Goal: Find specific page/section: Find specific page/section

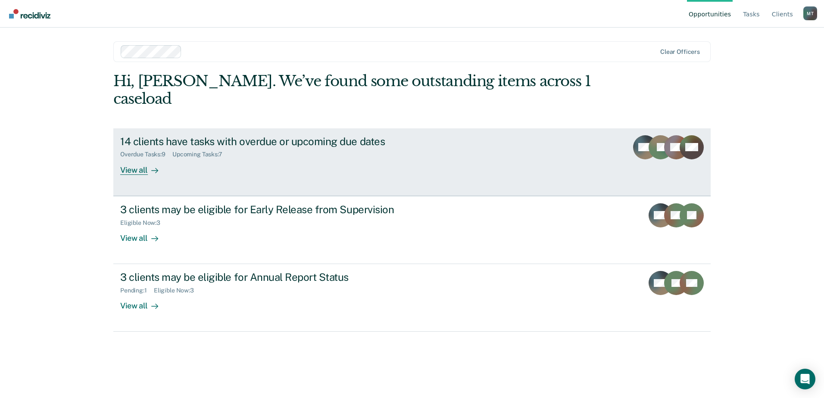
click at [334, 135] on div "14 clients have tasks with overdue or upcoming due dates" at bounding box center [271, 141] width 303 height 12
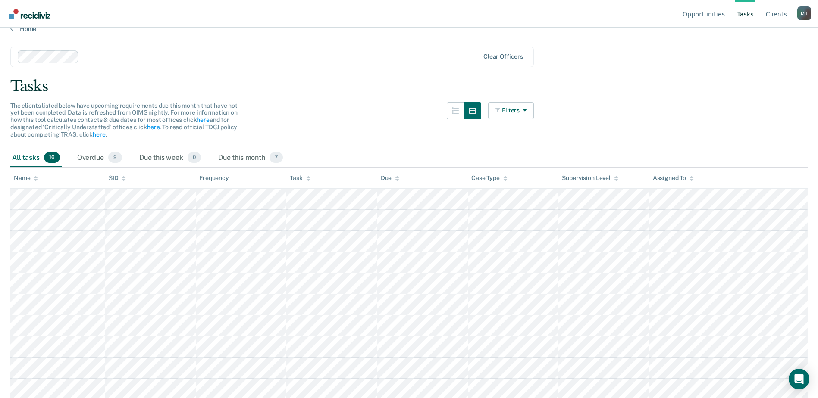
scroll to position [12, 0]
click at [532, 112] on button "Filters" at bounding box center [511, 111] width 46 height 17
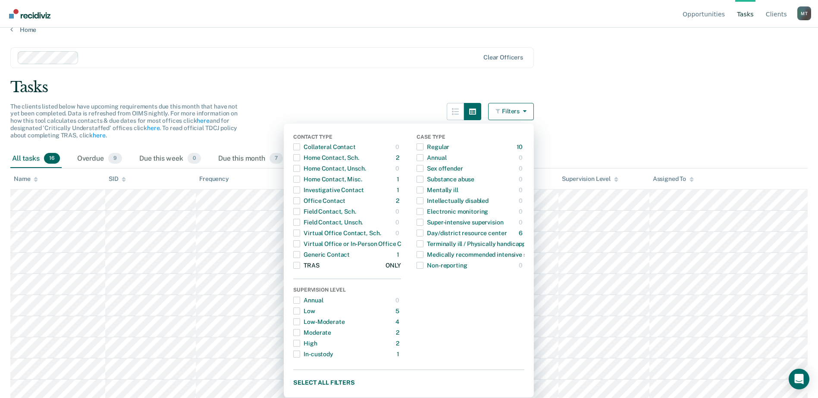
click at [300, 267] on span "Dropdown Menu" at bounding box center [296, 265] width 7 height 7
click at [363, 49] on div "Clear officers" at bounding box center [271, 57] width 523 height 21
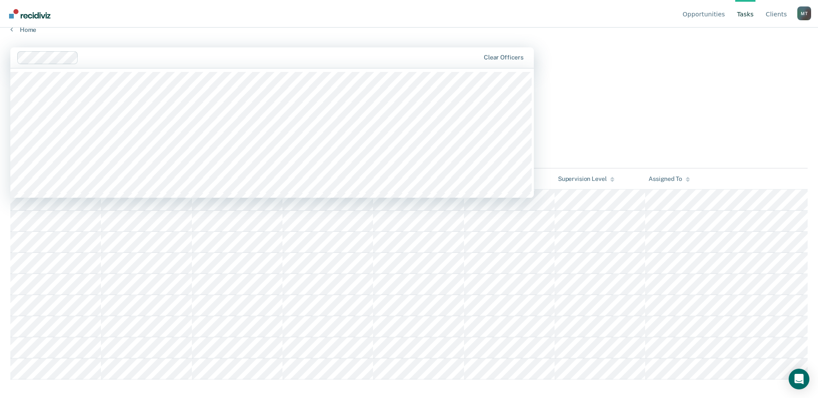
click at [645, 59] on main "1216 results available. Use Up and Down to choose options, press Enter to selec…" at bounding box center [409, 209] width 818 height 350
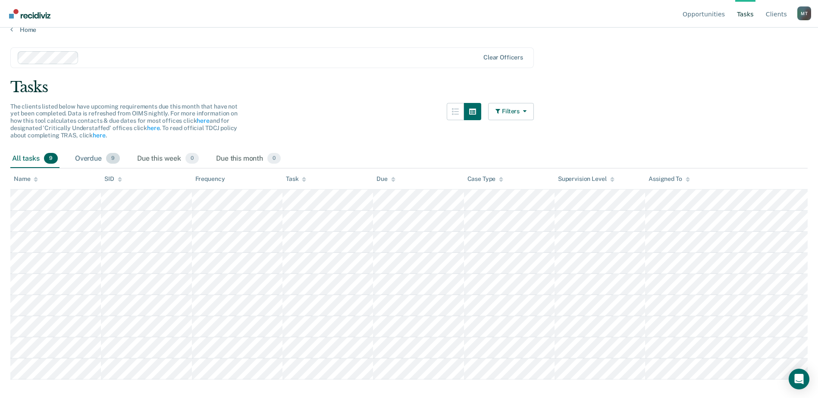
click at [86, 158] on div "Overdue 9" at bounding box center [97, 159] width 48 height 19
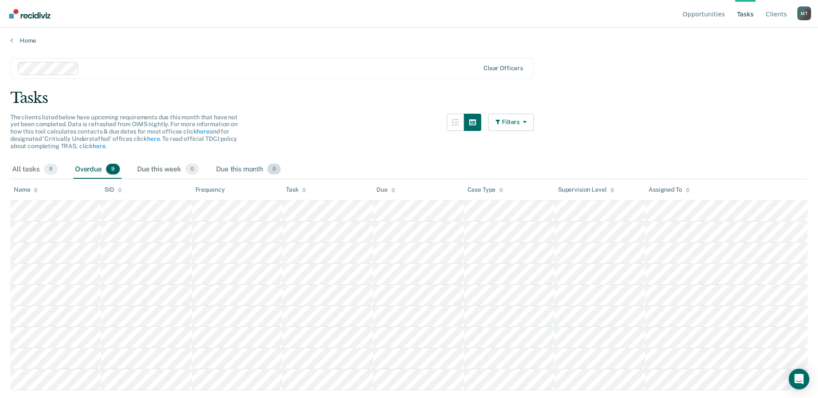
scroll to position [0, 0]
